Goal: Task Accomplishment & Management: Complete application form

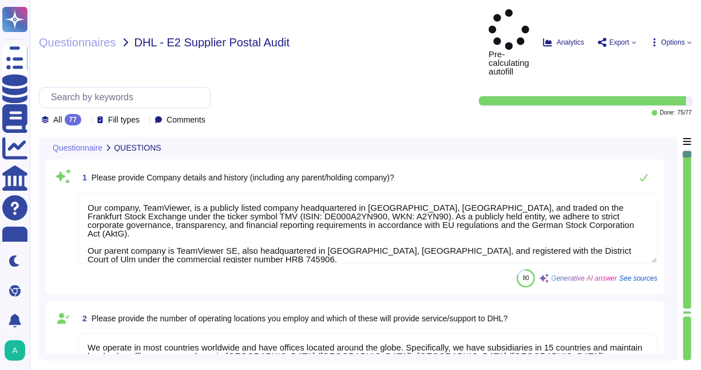
type textarea "Our company, TeamViewer, is a publicly listed company headquartered in [GEOGRAP…"
type textarea "We operate in most countries worldwide and have offices located around the glob…"
type textarea "Our company structure is designed to support our entity-wide objectives. We hav…"
drag, startPoint x: 684, startPoint y: 150, endPoint x: 684, endPoint y: 185, distance: 34.9
click at [684, 185] on div at bounding box center [688, 229] width 8 height 157
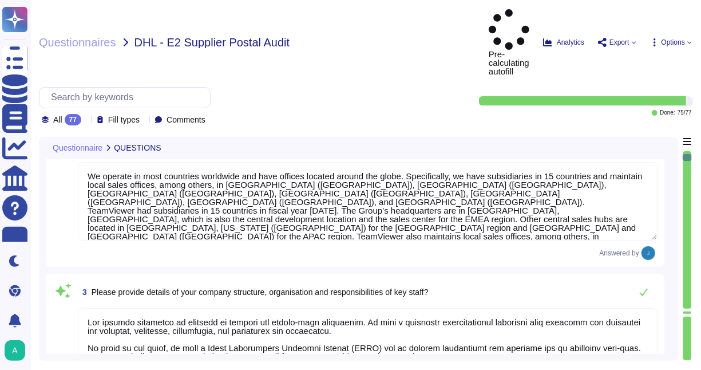
type textarea "We utilize services of external service providers, such as Microsoft, Amazon We…"
type textarea "Boehringer Ingelheim, as one of the world’s leading companies in the pharmaceut…"
type textarea "Yes, our company has established and maintains a quality management system acco…"
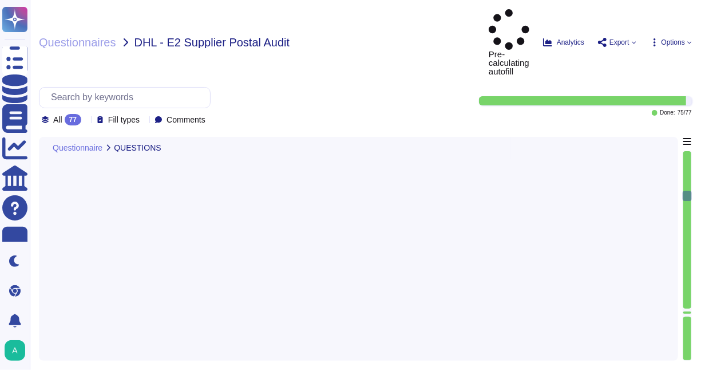
type textarea "Yes, TeamViewer restricts the transfer of tasks or data to third parties. They …"
type textarea "Yes, we permit audits and inspections. In fact, we have a formal, recurring aud…"
type textarea "Yes, organizational charts exist. They are in place to communicate key areas of…"
type textarea "Yes, job descriptions exist and are documented. They are communicated to person…"
type textarea "Yes, the systems are uniquely identified, versioned, and classified. The asset …"
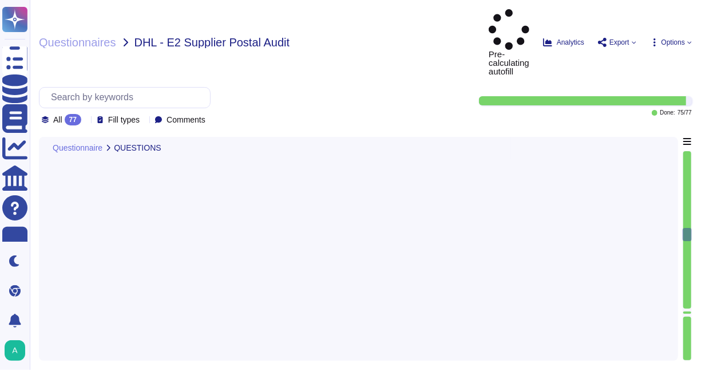
type textarea "Yes, all applications developed by TeamViewer follow its S-SDLC (Secure Softwar…"
type textarea "Yes."
type textarea "Not Evaluated: The product has not been evaluated against the criterion. This c…"
type textarea "TeamViewer has implemented an NTP server that synchronizes the servers and work…"
type textarea "Yes."
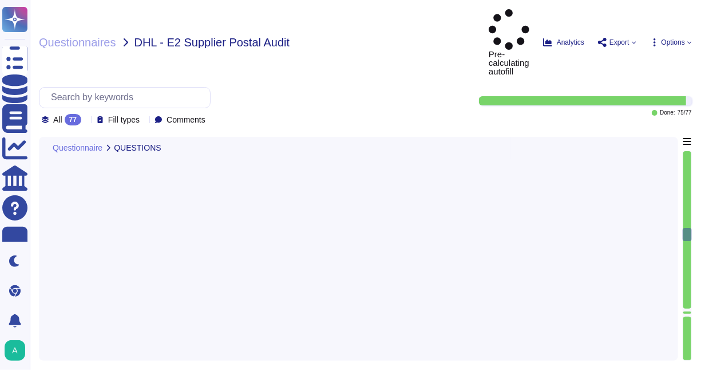
type textarea "Yes, a list of Roles and Responsibilities with respect to the system's developm…"
type textarea "Yes, such requirements are communicated in TeamViewer's system policies and pro…"
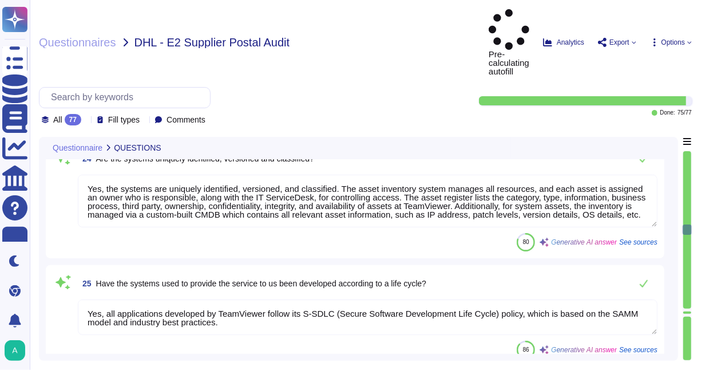
type textarea "Yes, training courses are documented. Records are handled as per Internal IT Se…"
type textarea "Yes, the training of staff is assessed. Training and awareness shall be complet…"
type textarea "Yes, an inventory of system assets and components is maintained to classify and…"
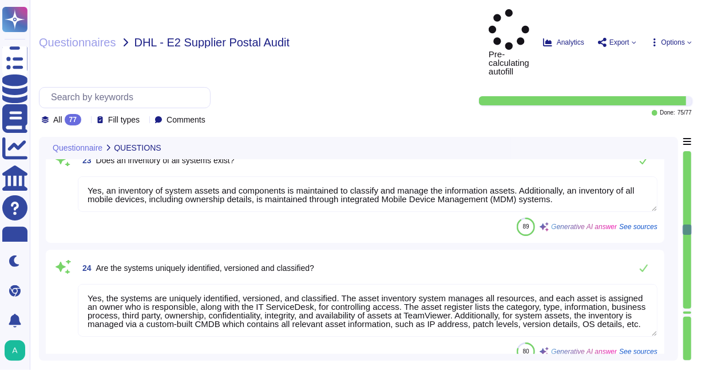
scroll to position [2619, 0]
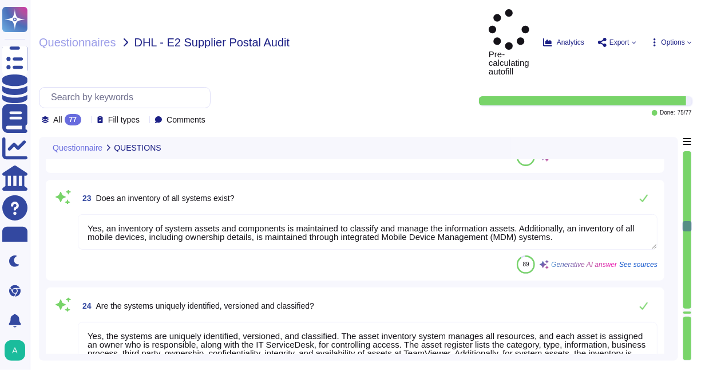
type textarea "Yes, development/support staff receive sufficient training and have experience …"
drag, startPoint x: 688, startPoint y: 184, endPoint x: 688, endPoint y: 177, distance: 6.9
click at [688, 177] on div at bounding box center [687, 256] width 9 height 210
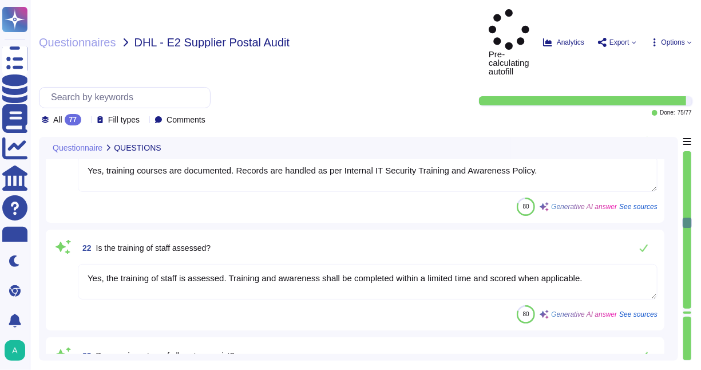
type textarea "Yes, TeamViewer shall ensure that the persons employed are sufficiently qualifi…"
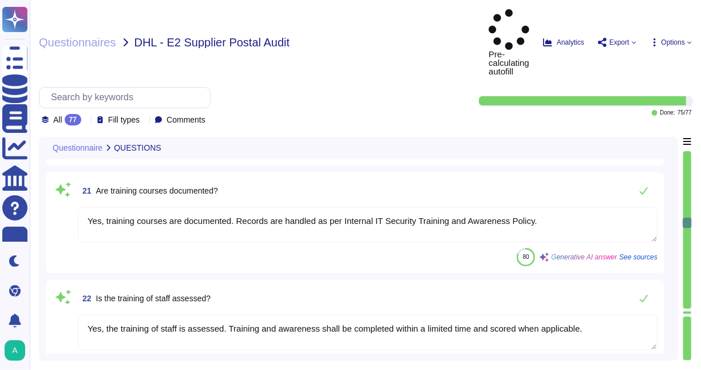
scroll to position [2417, 0]
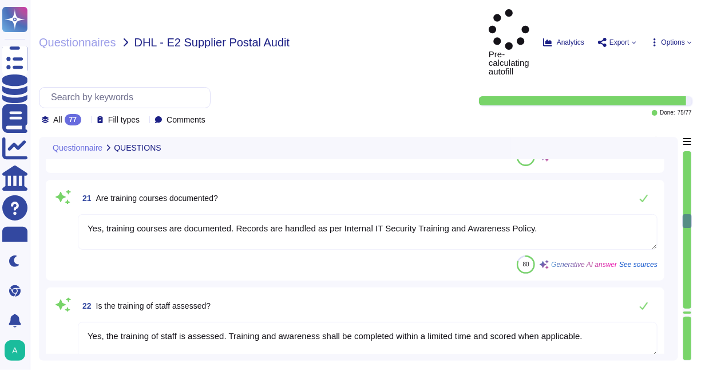
type textarea "Yes, job descriptions exist and are documented. They are communicated to person…"
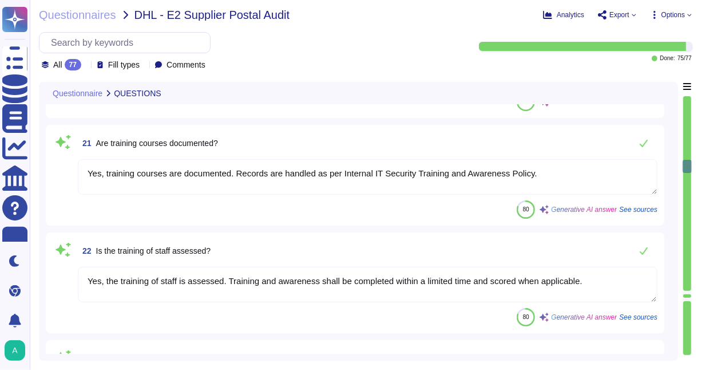
click at [687, 100] on div at bounding box center [688, 193] width 8 height 195
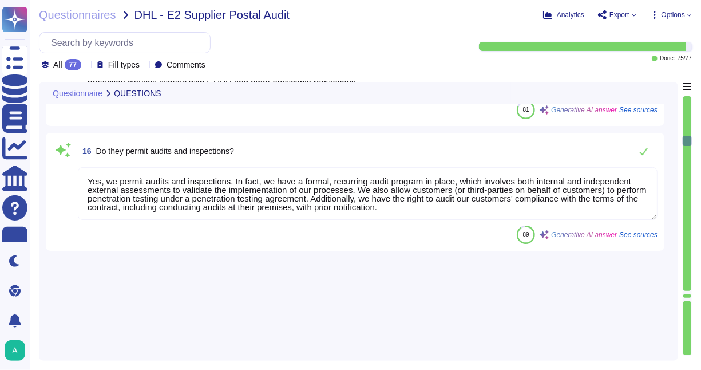
type textarea "52 People"
type textarea "QA is involved in quality assurance testing and User Acceptance Testing (UAT). …"
type textarea "(Sites see annex) has established and maintains a quality management system acc…"
type textarea "Yes, documentation and records are retained as per defined certification or reg…"
type textarea "Yes, there are Quality/Technical and/or Service Level Agreements in place. Team…"
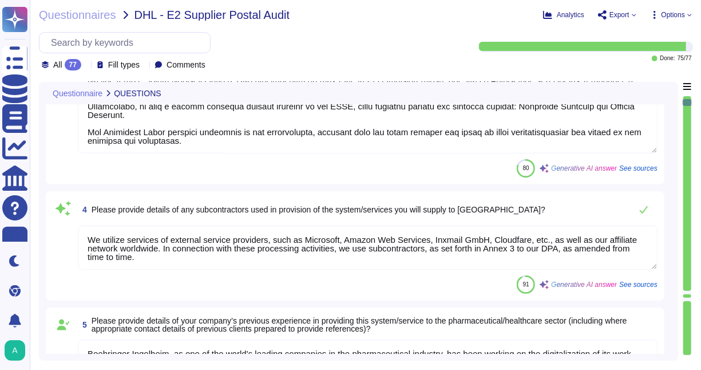
type textarea "Our company, TeamViewer, is a publicly listed company headquartered in [GEOGRAP…"
type textarea "We operate in most countries worldwide and have offices located around the glob…"
type textarea "Our company structure is designed to support our entity-wide objectives. We hav…"
type textarea "We utilize services of external service providers, such as Microsoft, Amazon We…"
type textarea "Boehringer Ingelheim, as one of the world’s leading companies in the pharmaceut…"
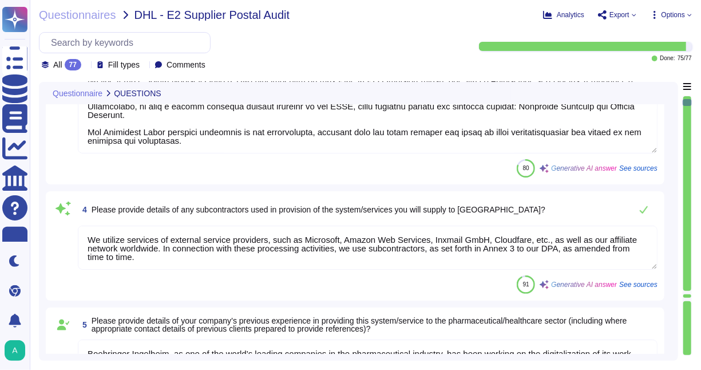
scroll to position [135, 0]
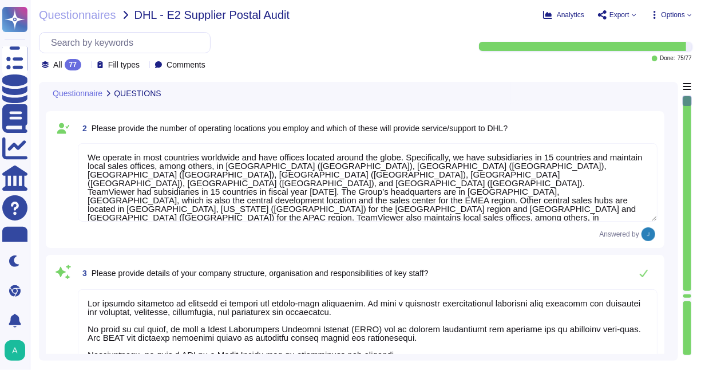
drag, startPoint x: 687, startPoint y: 99, endPoint x: 688, endPoint y: 117, distance: 17.8
click at [688, 117] on div at bounding box center [687, 226] width 9 height 260
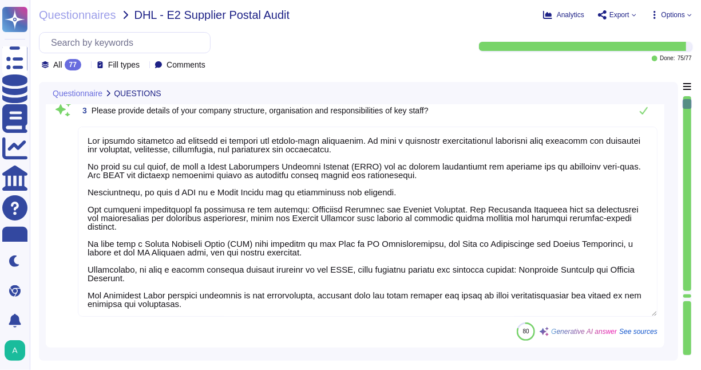
type textarea "Boehringer Ingelheim, as one of the world’s leading companies in the pharmaceut…"
type textarea "Yes, our company has established and maintains a quality management system acco…"
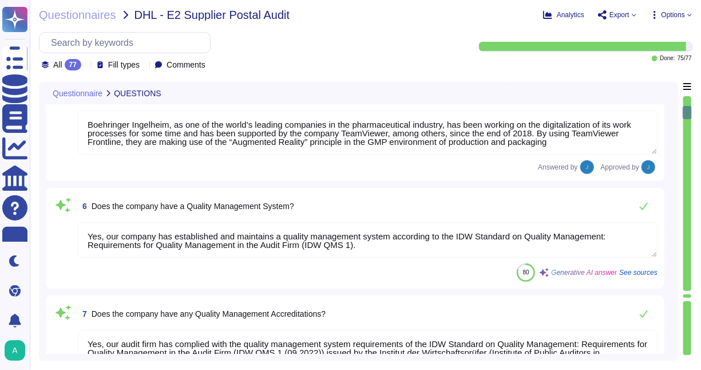
type textarea "Yes, our audit firm has complied with the quality management system requirement…"
type textarea "Yes, TeamViewer maintains a comprehensive set of independent audit reports and …"
type textarea "52 People"
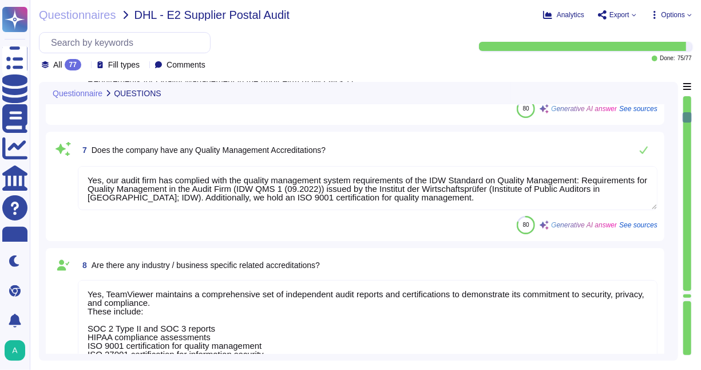
type textarea "QA is involved in quality assurance testing and User Acceptance Testing (UAT). …"
click at [689, 127] on div at bounding box center [688, 193] width 8 height 195
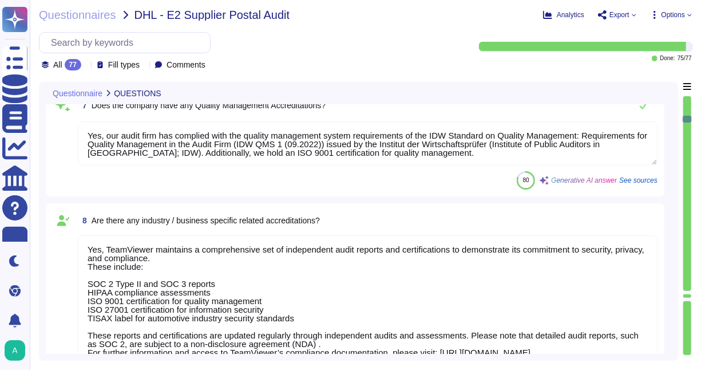
type textarea "(Sites see annex) has established and maintains a quality management system acc…"
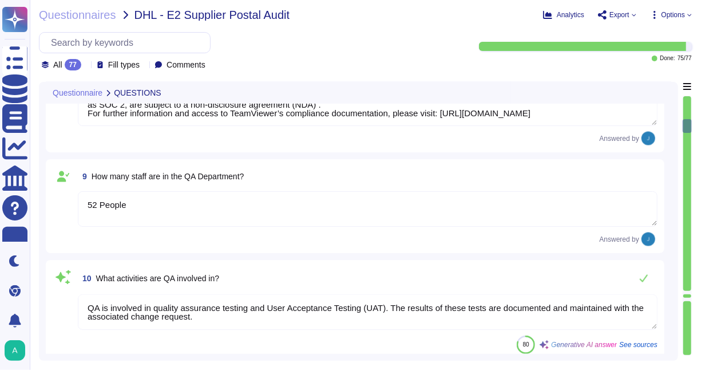
type textarea "Yes, documentation and records are retained as per defined certification or reg…"
type textarea "Yes, there are Quality/Technical and/or Service Level Agreements in place. Team…"
type textarea "Yes, we include quality assurance measures. Quality assurance tests and results…"
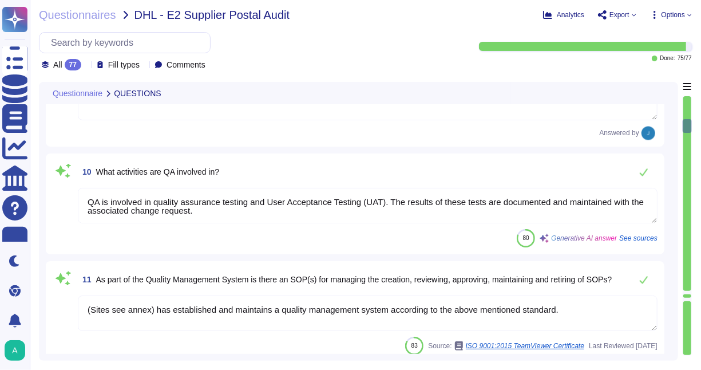
scroll to position [1231, 0]
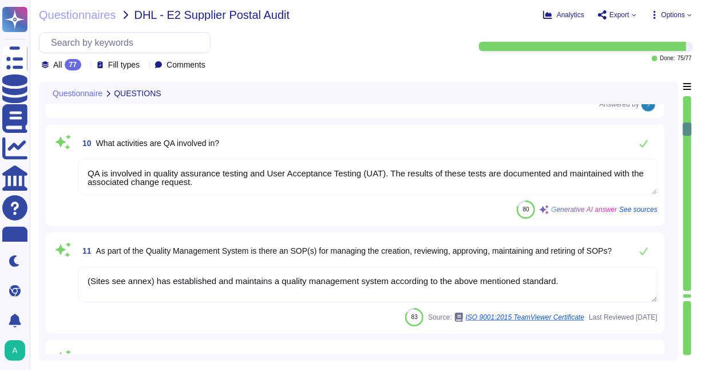
click at [687, 180] on div at bounding box center [688, 193] width 8 height 195
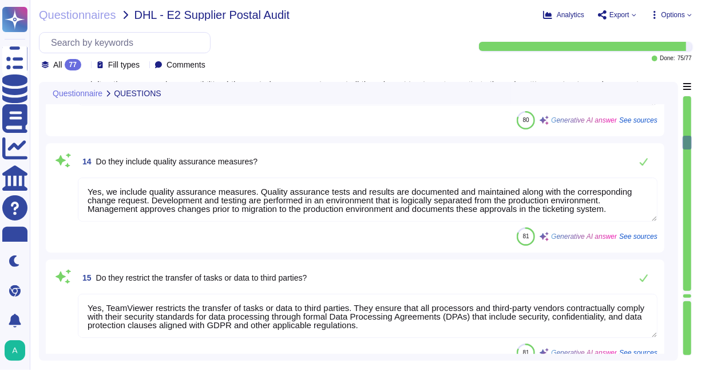
type textarea "Yes, TeamViewer restricts the transfer of tasks or data to third parties. They …"
type textarea "Yes, we permit audits and inspections. In fact, we have a formal, recurring aud…"
type textarea "Yes, organizational charts exist. They are in place to communicate key areas of…"
type textarea "Yes, job descriptions exist and are documented. They are communicated to person…"
type textarea "Yes, TeamViewer shall ensure that the persons employed are sufficiently qualifi…"
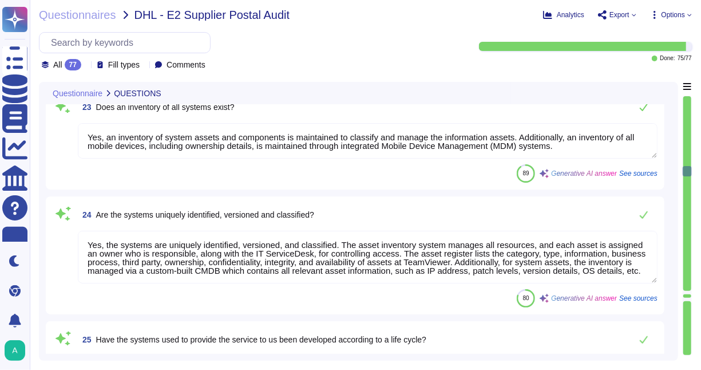
type textarea "Yes, the training of staff is assessed. Training and awareness shall be complet…"
type textarea "Yes, an inventory of system assets and components is maintained to classify and…"
type textarea "Yes, the systems are uniquely identified, versioned, and classified. The asset …"
type textarea "Yes, all applications developed by TeamViewer follow its S-SDLC (Secure Softwar…"
type textarea "Yes."
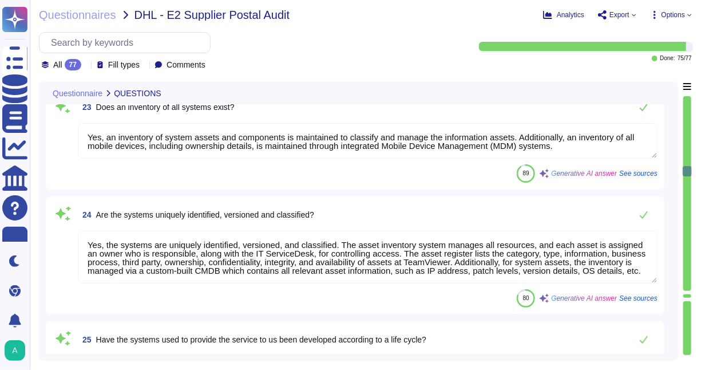
type textarea "Not Evaluated: The product has not been evaluated against the criterion. This c…"
type textarea "TeamViewer has implemented an NTP server that synchronizes the servers and work…"
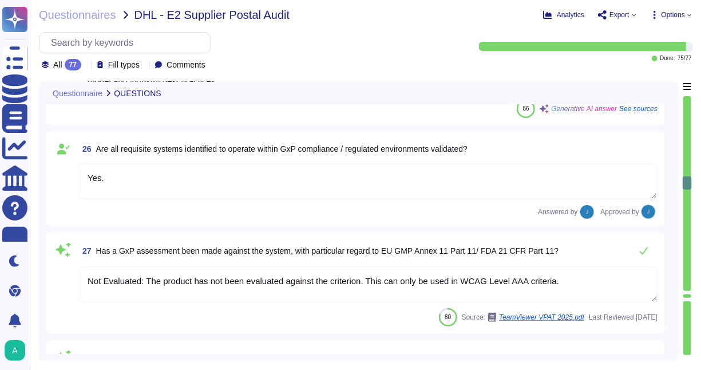
type textarea "Yes."
type textarea "Yes, a list of Roles and Responsibilities with respect to the system's developm…"
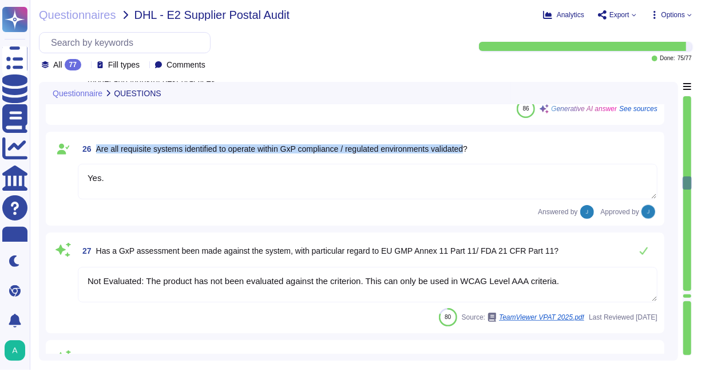
drag, startPoint x: 94, startPoint y: 148, endPoint x: 477, endPoint y: 140, distance: 383.1
click at [468, 140] on span "26 Are all requisite systems identified to operate within GxP compliance / regu…" at bounding box center [273, 149] width 390 height 21
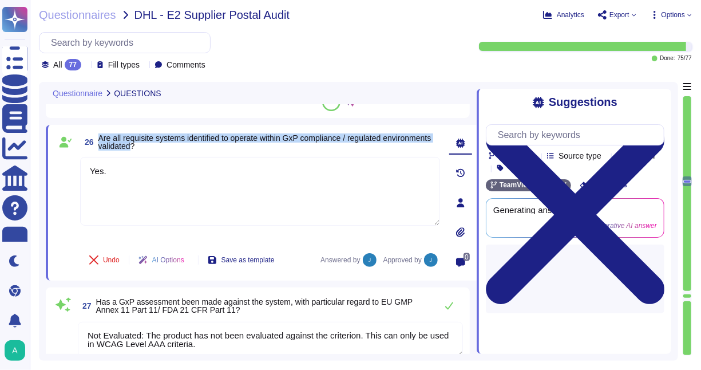
type textarea "Yes, a list of Roles and Responsibilities with respect to the system's developm…"
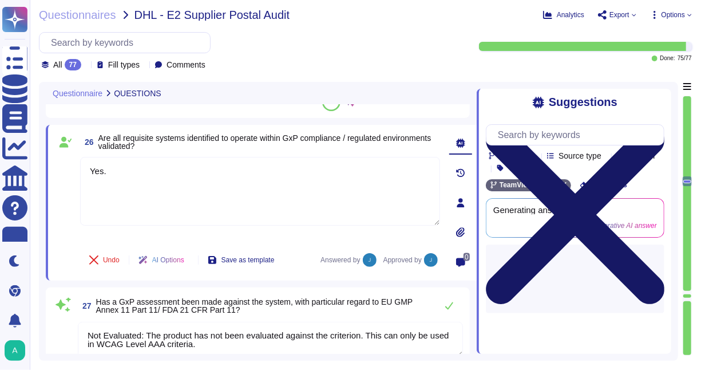
click at [661, 96] on icon at bounding box center [575, 215] width 179 height 238
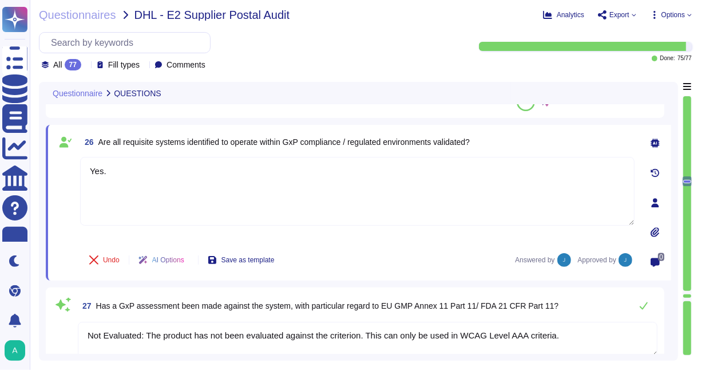
click at [301, 338] on textarea "Not Evaluated: The product has not been evaluated against the criterion. This c…" at bounding box center [368, 339] width 580 height 35
